Goal: Information Seeking & Learning: Compare options

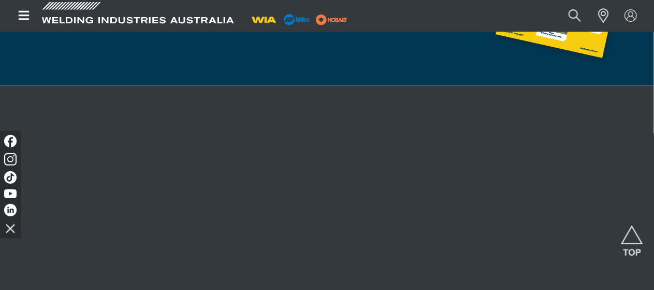
scroll to position [674, 0]
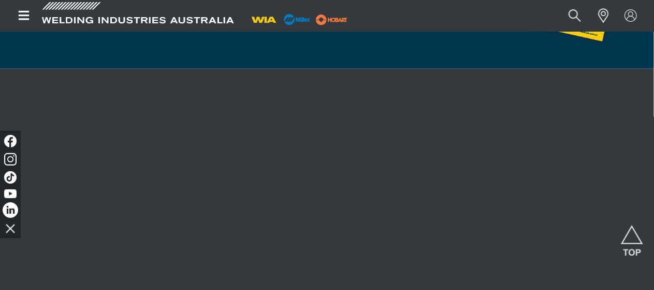
click at [10, 210] on img at bounding box center [11, 210] width 16 height 16
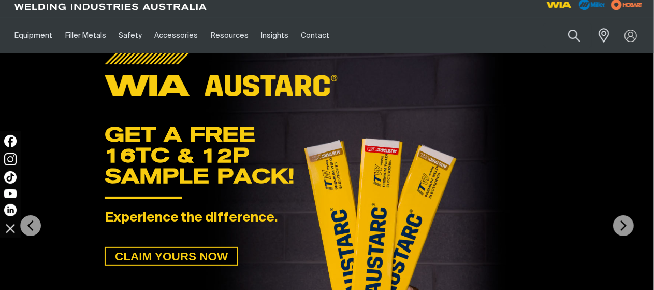
scroll to position [0, 0]
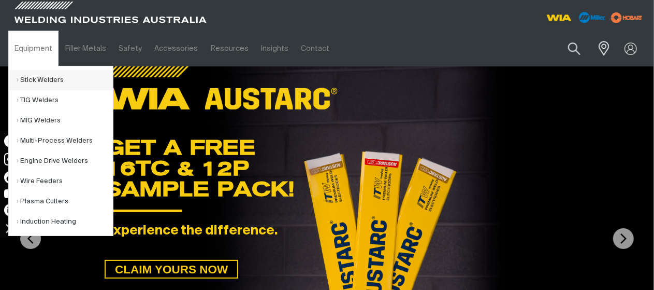
click at [55, 77] on link "Stick Welders" at bounding box center [65, 80] width 96 height 20
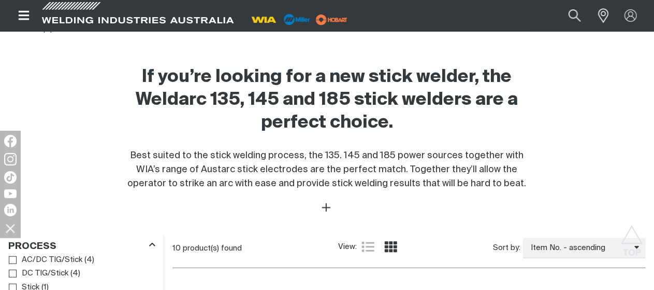
scroll to position [128, 0]
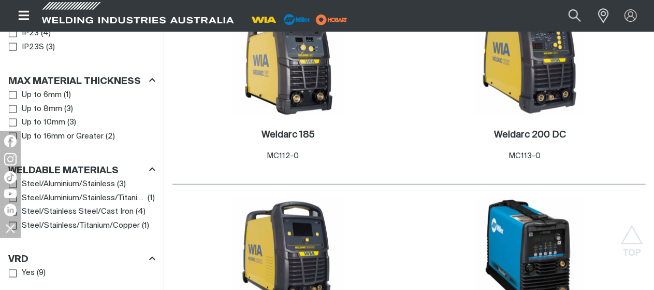
scroll to position [933, 0]
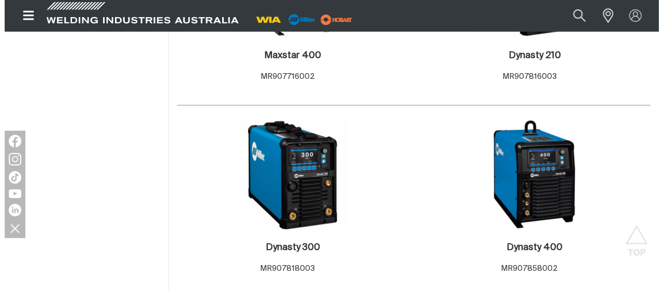
scroll to position [1243, 0]
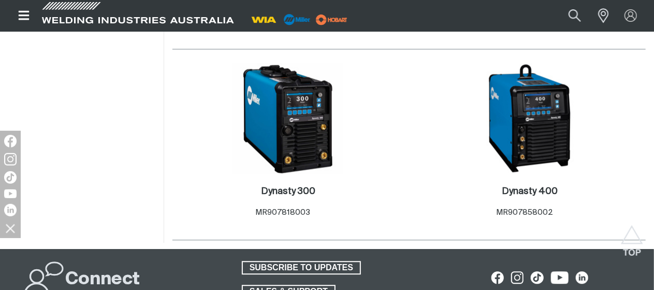
click at [19, 17] on icon "Open top menu" at bounding box center [24, 15] width 15 height 12
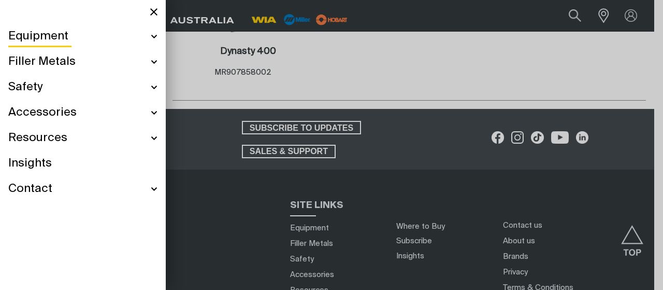
click at [153, 36] on div "Equipment" at bounding box center [82, 36] width 149 height 25
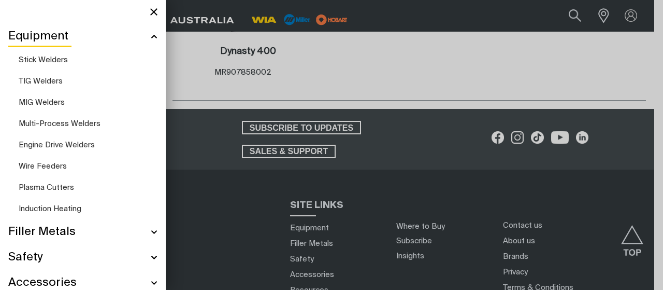
scroll to position [1203, 0]
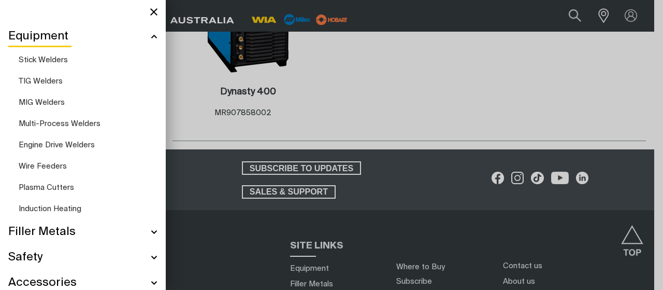
click at [55, 121] on span "Multi-Process Welders" at bounding box center [60, 124] width 82 height 8
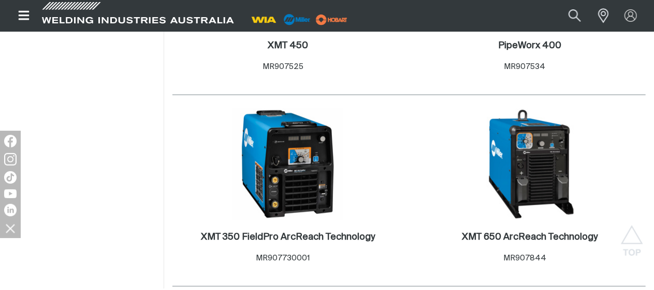
scroll to position [1399, 0]
